Goal: Navigation & Orientation: Find specific page/section

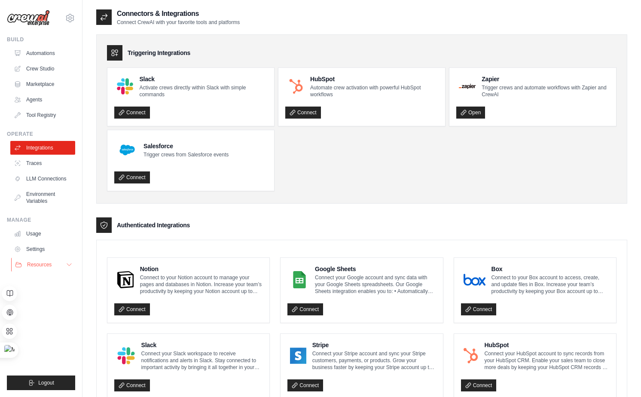
click at [48, 267] on span "Resources" at bounding box center [39, 264] width 24 height 7
click at [50, 345] on ul "Build Automations Crew Studio Marketplace Agents" at bounding box center [41, 213] width 68 height 354
click at [41, 104] on link "Agents" at bounding box center [43, 100] width 65 height 14
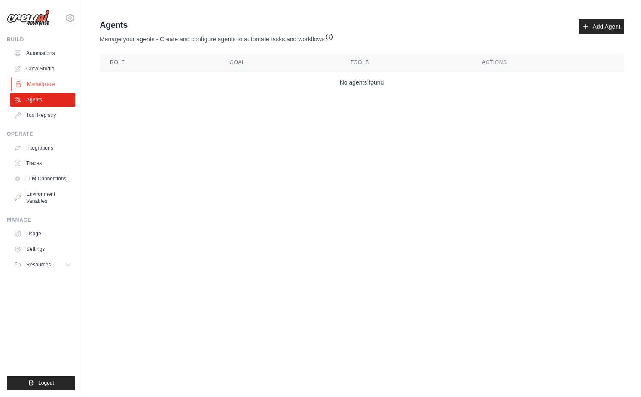
click at [40, 81] on link "Marketplace" at bounding box center [43, 84] width 65 height 14
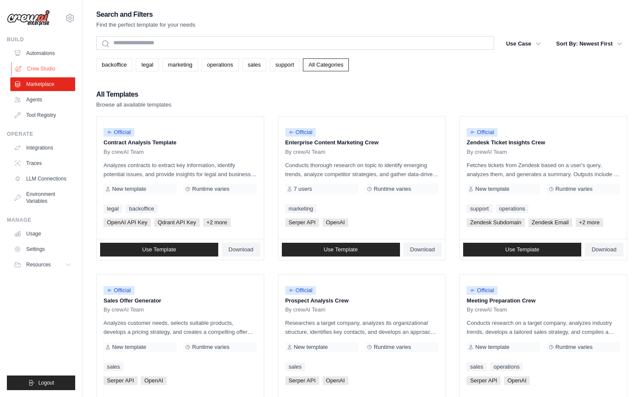
click at [40, 64] on link "Crew Studio" at bounding box center [43, 69] width 65 height 14
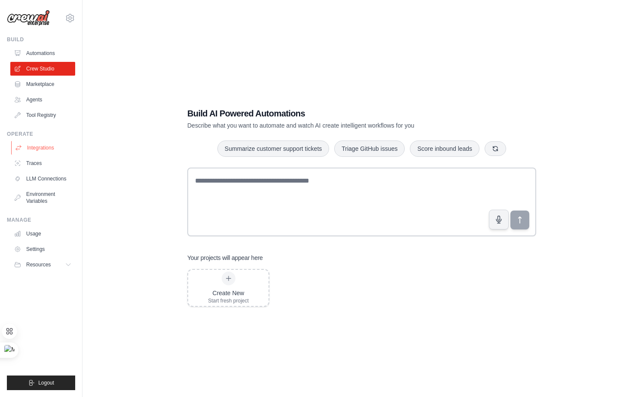
click at [50, 148] on link "Integrations" at bounding box center [43, 148] width 65 height 14
